Goal: Task Accomplishment & Management: Manage account settings

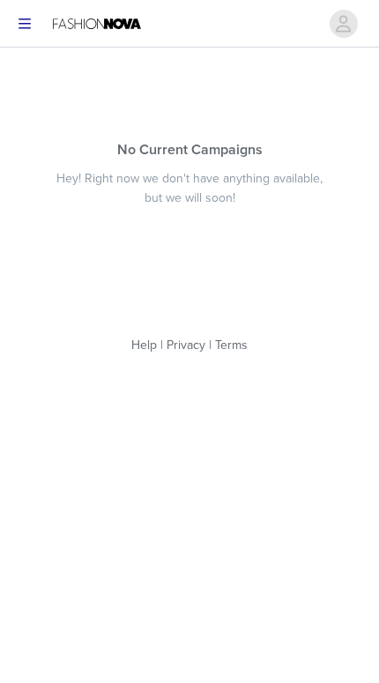
click at [27, 19] on icon "button" at bounding box center [25, 24] width 12 height 11
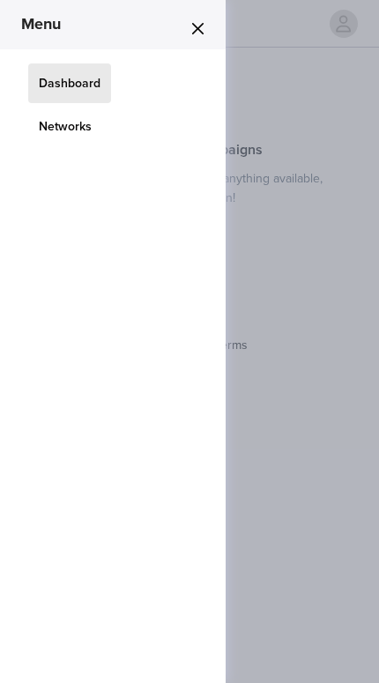
click at [43, 123] on link "Networks" at bounding box center [65, 127] width 74 height 40
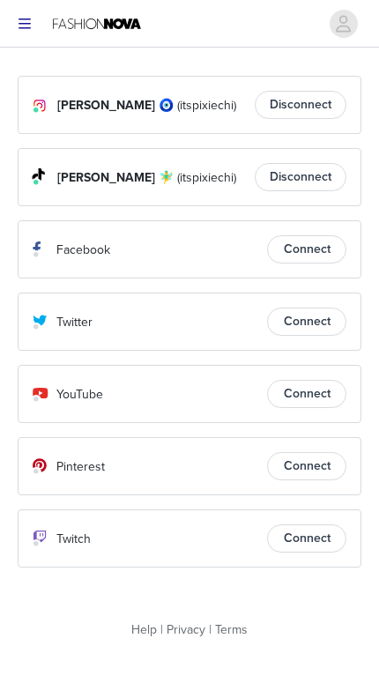
click at [17, 23] on button "button" at bounding box center [24, 24] width 35 height 28
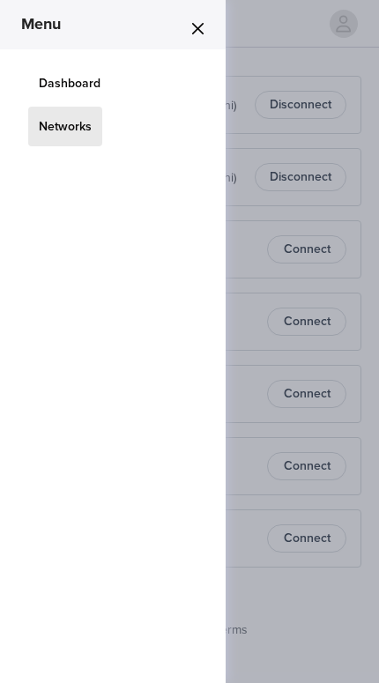
click at [197, 37] on button "Close" at bounding box center [197, 28] width 28 height 28
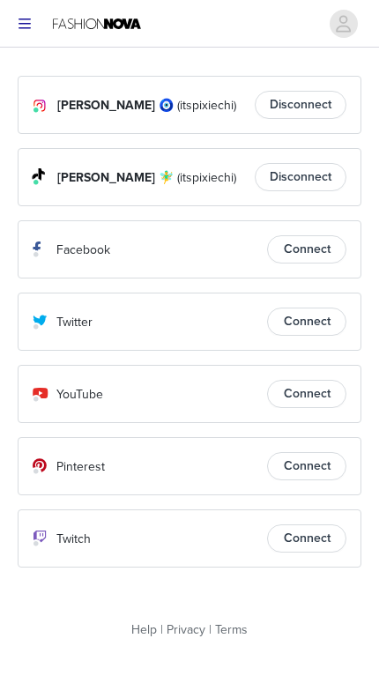
click at [332, 37] on button "button" at bounding box center [343, 24] width 49 height 28
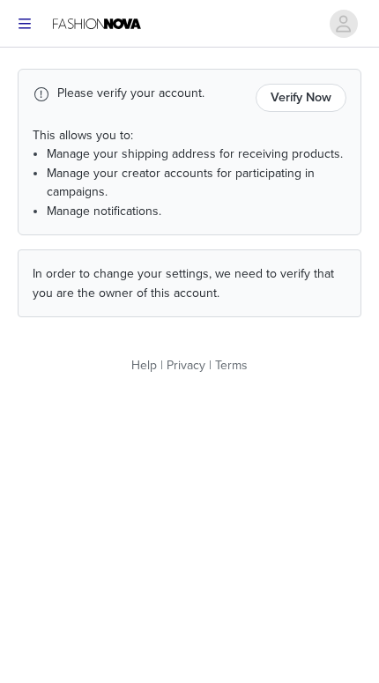
click at [293, 99] on button "Verify Now" at bounding box center [301, 98] width 91 height 28
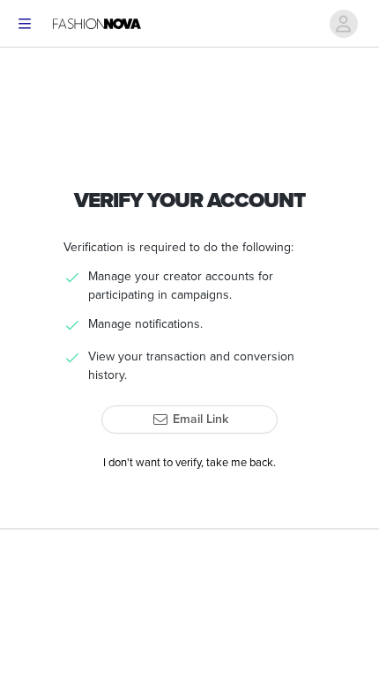
click at [176, 413] on button "Email Link" at bounding box center [189, 420] width 176 height 28
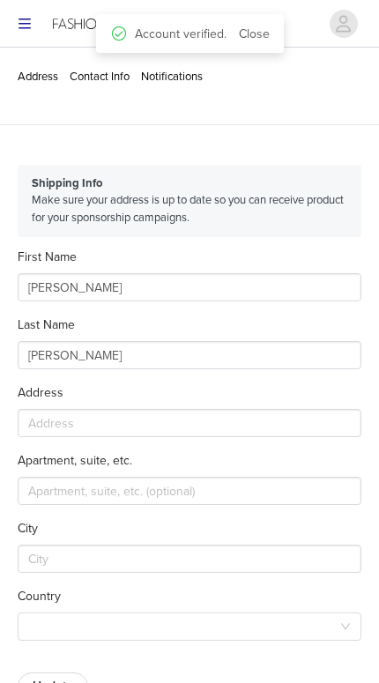
type input "+27 (South Africa)"
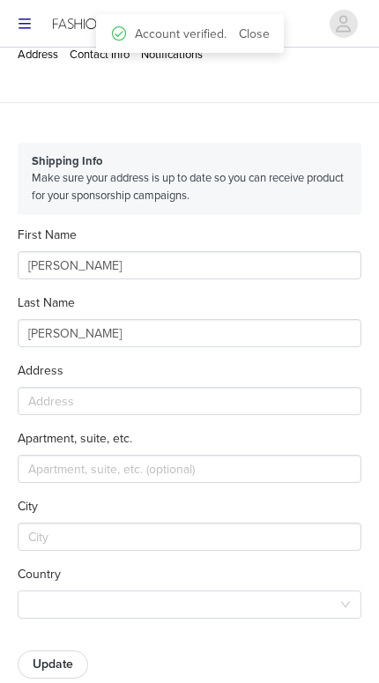
scroll to position [107, 0]
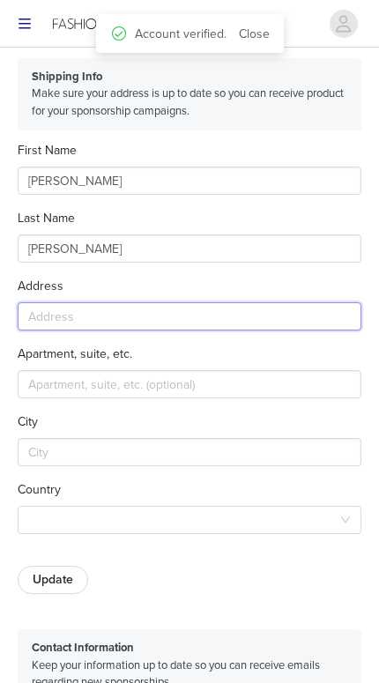
click at [48, 310] on input "text" at bounding box center [190, 316] width 344 height 28
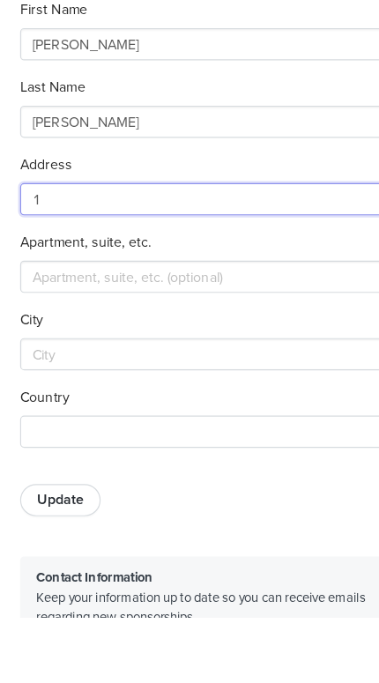
type input "15"
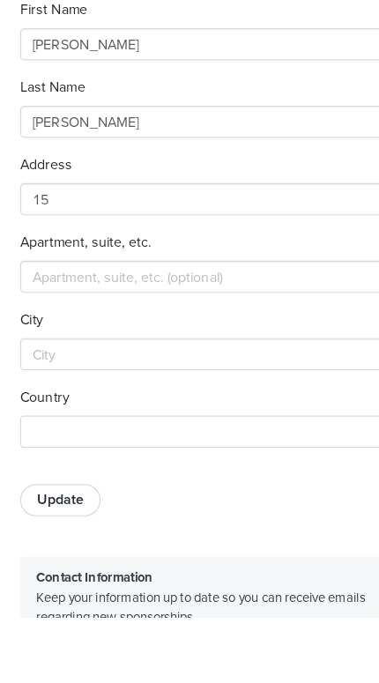
scroll to position [176, 0]
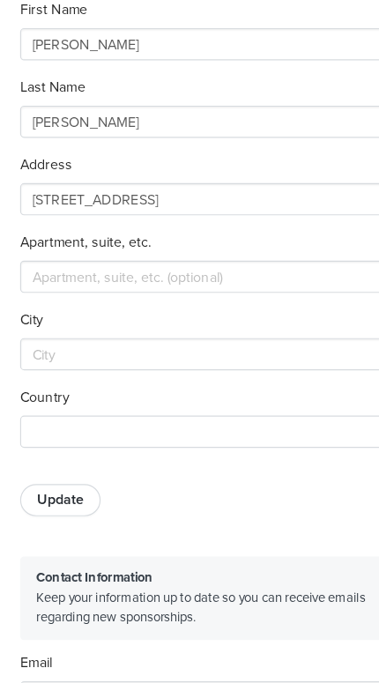
type input "15 Butcher road"
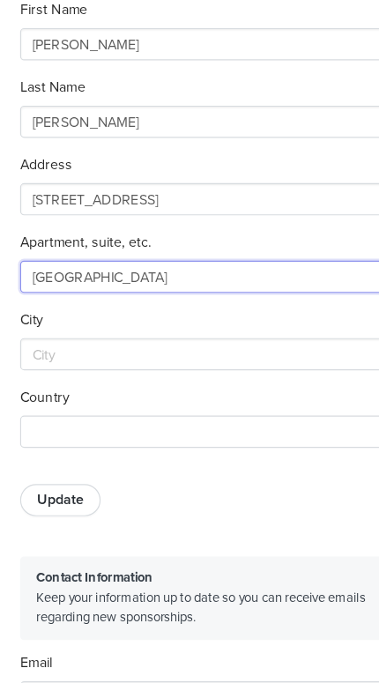
type input "Sydenham"
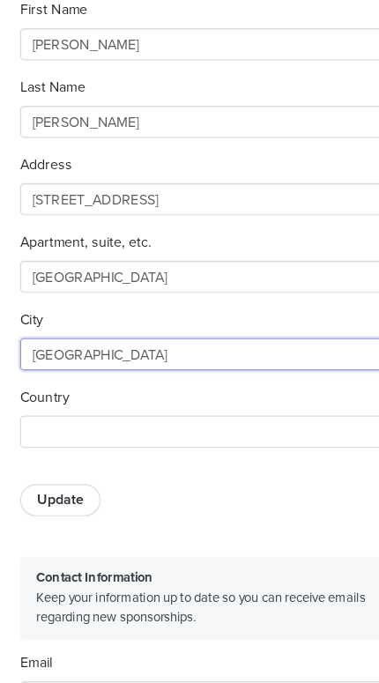
type input "Durban"
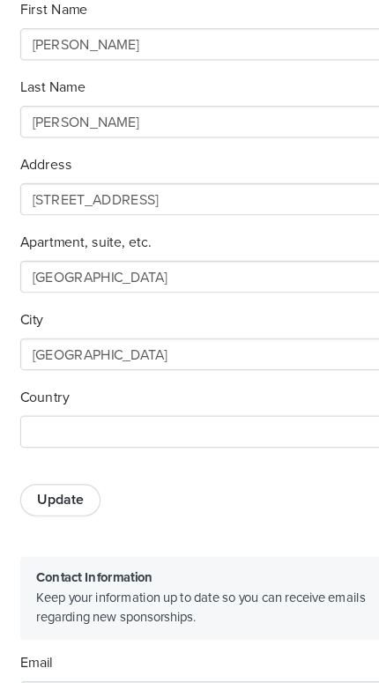
click at [48, 437] on div at bounding box center [183, 450] width 311 height 26
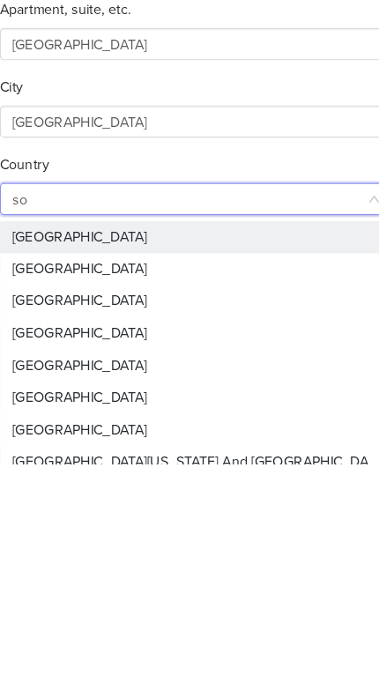
type input "sou"
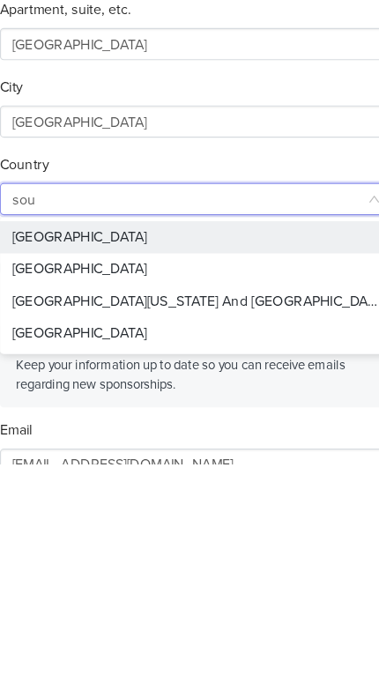
click at [38, 498] on li "South Africa" at bounding box center [190, 512] width 344 height 28
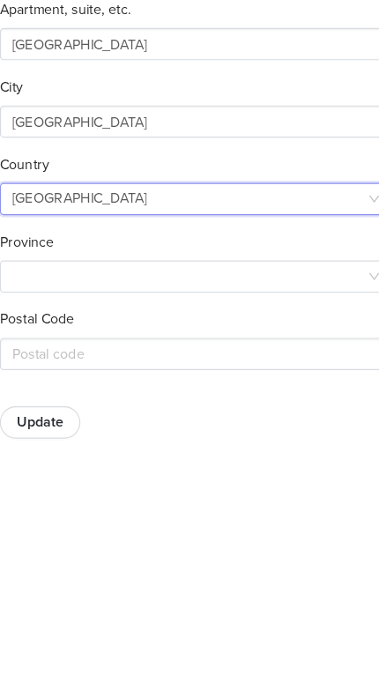
scroll to position [380, 0]
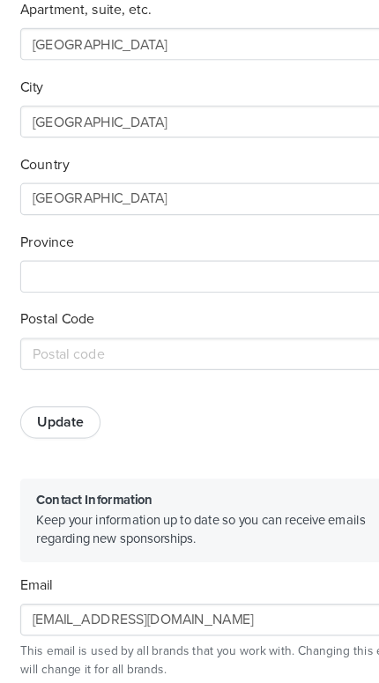
click at [53, 301] on div at bounding box center [183, 314] width 311 height 26
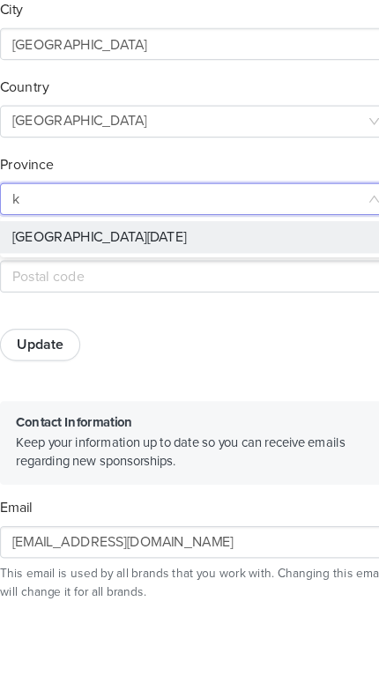
type input "kw"
click at [26, 334] on li "KwaZulu-Natal" at bounding box center [190, 348] width 344 height 28
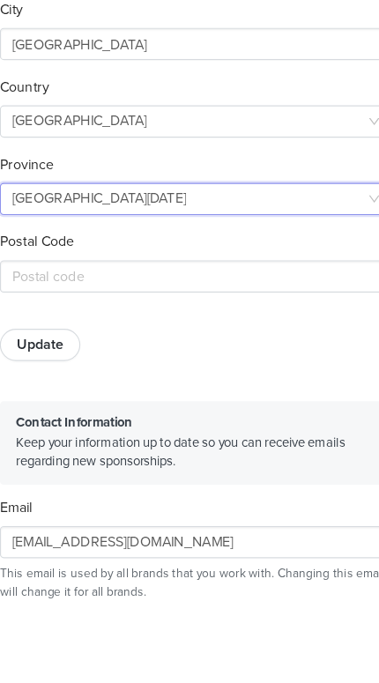
scroll to position [448, 0]
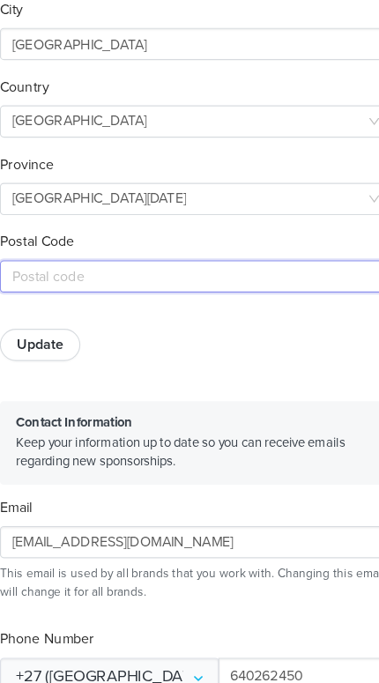
click at [48, 301] on input "text" at bounding box center [190, 315] width 344 height 28
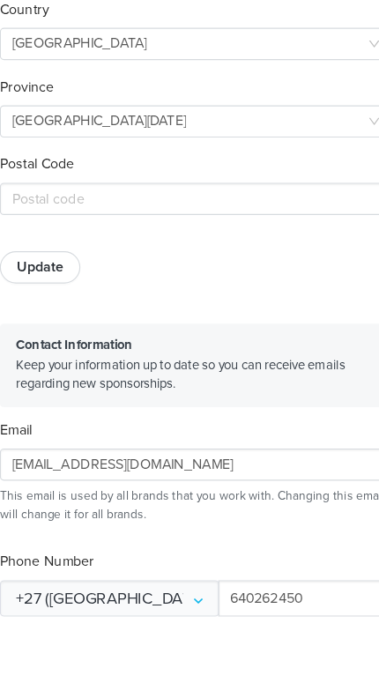
scroll to position [516, 0]
type input "4091"
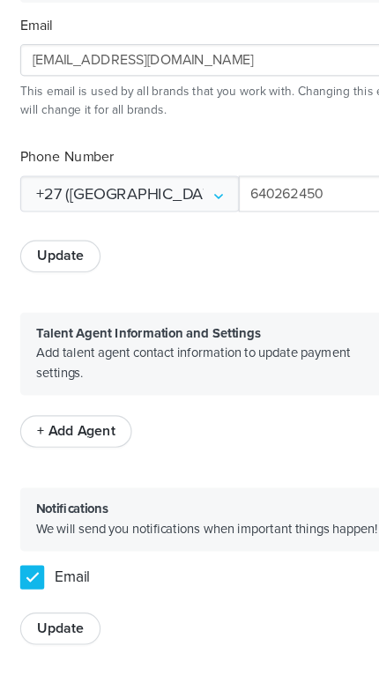
scroll to position [870, 0]
click at [55, 609] on button "Update" at bounding box center [53, 623] width 71 height 28
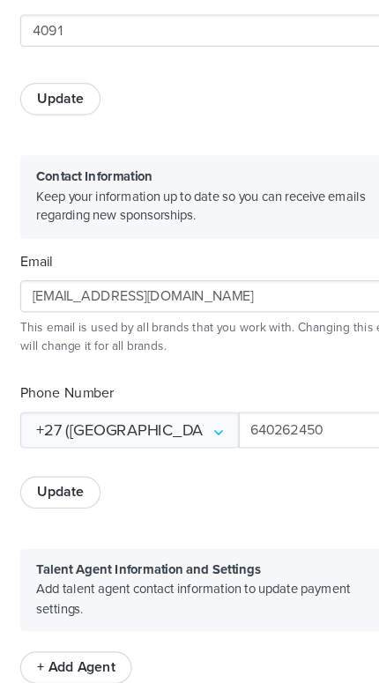
scroll to position [674, 0]
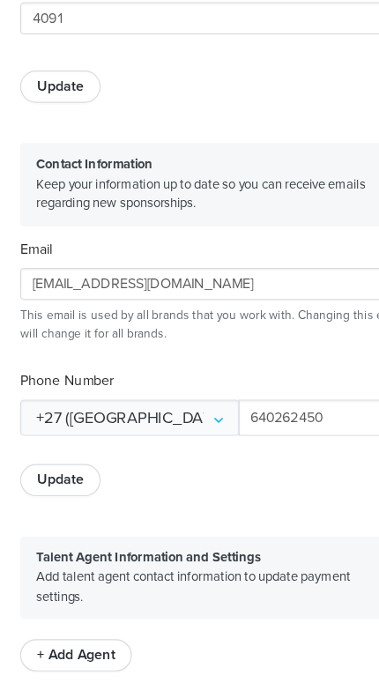
click at [56, 479] on button "Update" at bounding box center [53, 493] width 71 height 28
click at [48, 479] on button "Update" at bounding box center [53, 493] width 71 height 28
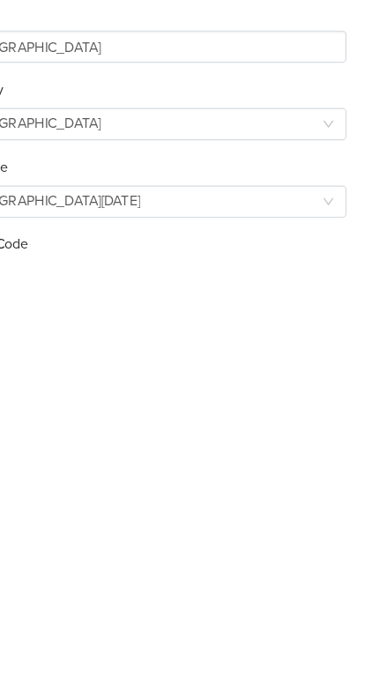
scroll to position [0, 0]
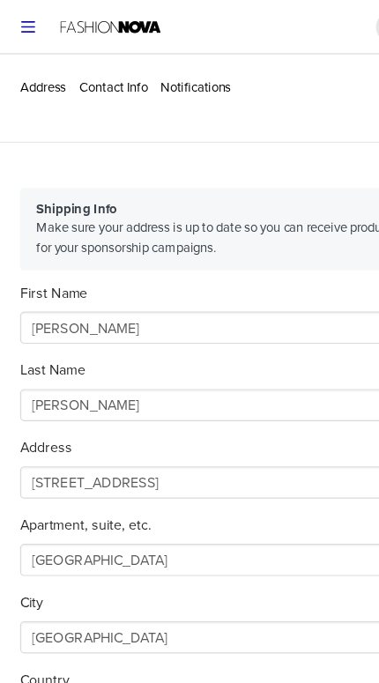
click at [160, 79] on link "Notifications" at bounding box center [172, 77] width 62 height 14
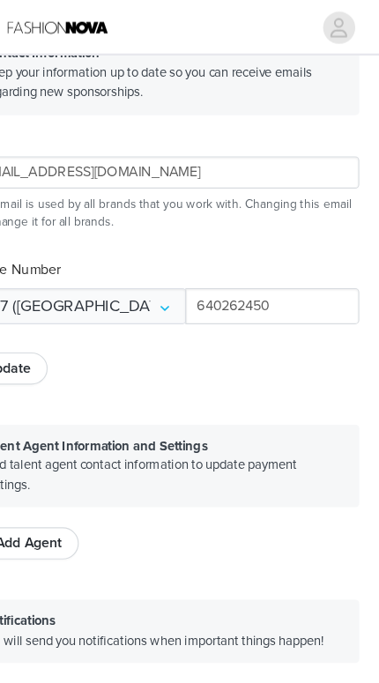
scroll to position [845, 0]
click at [337, 26] on icon "avatar" at bounding box center [344, 23] width 15 height 17
click at [335, 19] on icon "avatar" at bounding box center [343, 24] width 17 height 28
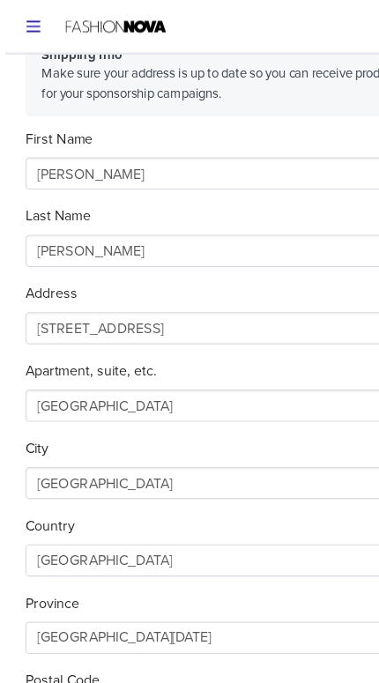
scroll to position [0, 0]
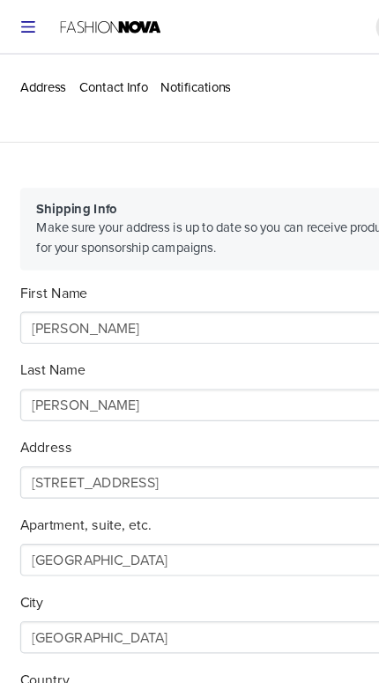
click at [14, 22] on button "button" at bounding box center [24, 24] width 35 height 28
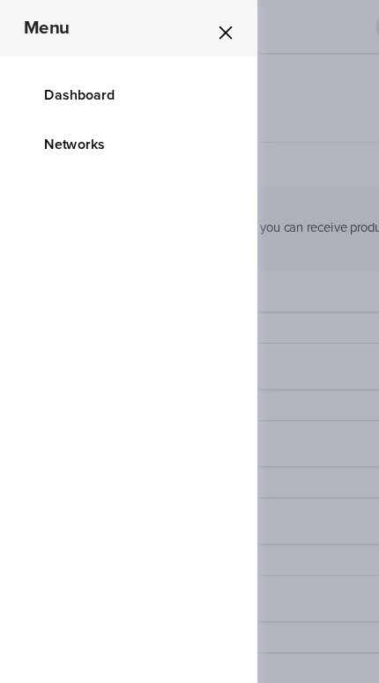
click at [56, 79] on link "Dashboard" at bounding box center [69, 83] width 83 height 40
